Goal: Task Accomplishment & Management: Manage account settings

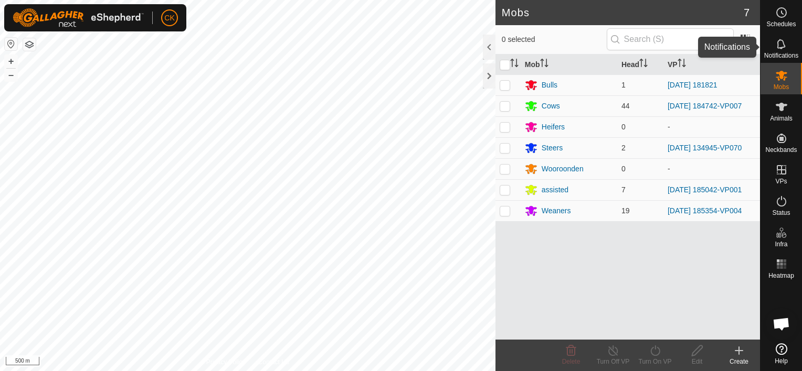
click at [781, 46] on icon at bounding box center [781, 44] width 13 height 13
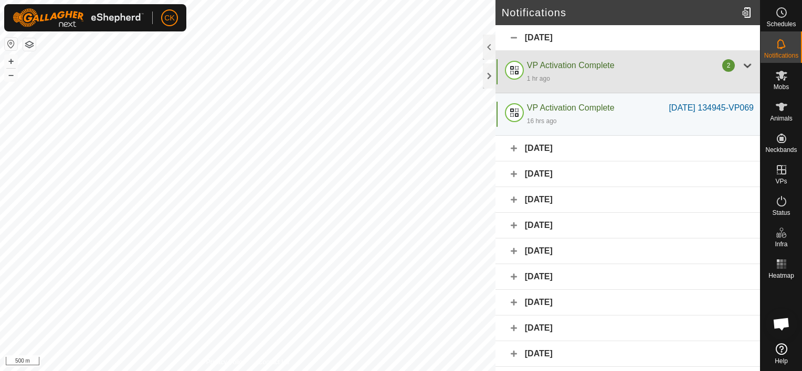
click at [741, 65] on div at bounding box center [747, 65] width 13 height 13
